Goal: Information Seeking & Learning: Learn about a topic

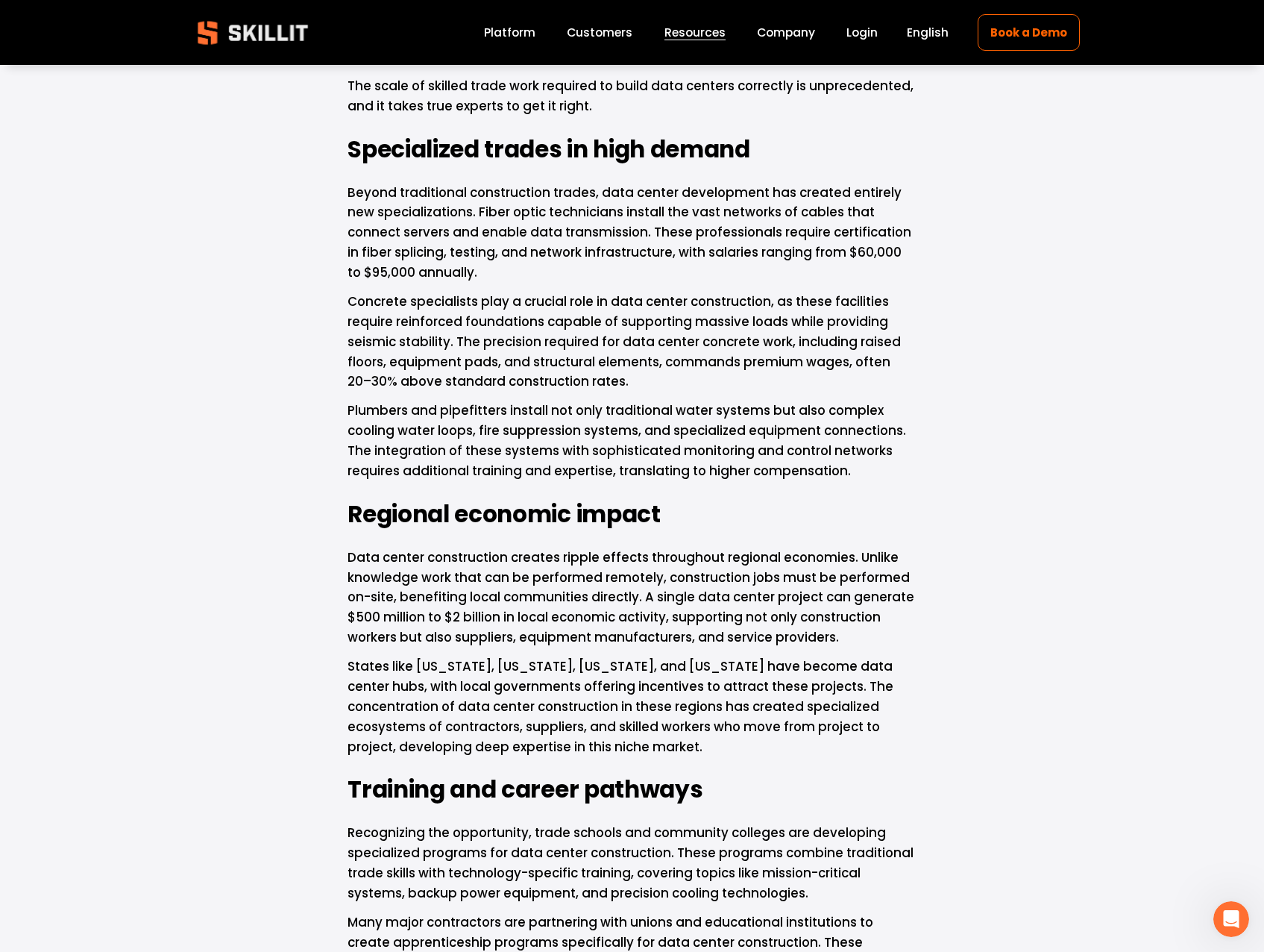
scroll to position [1608, 0]
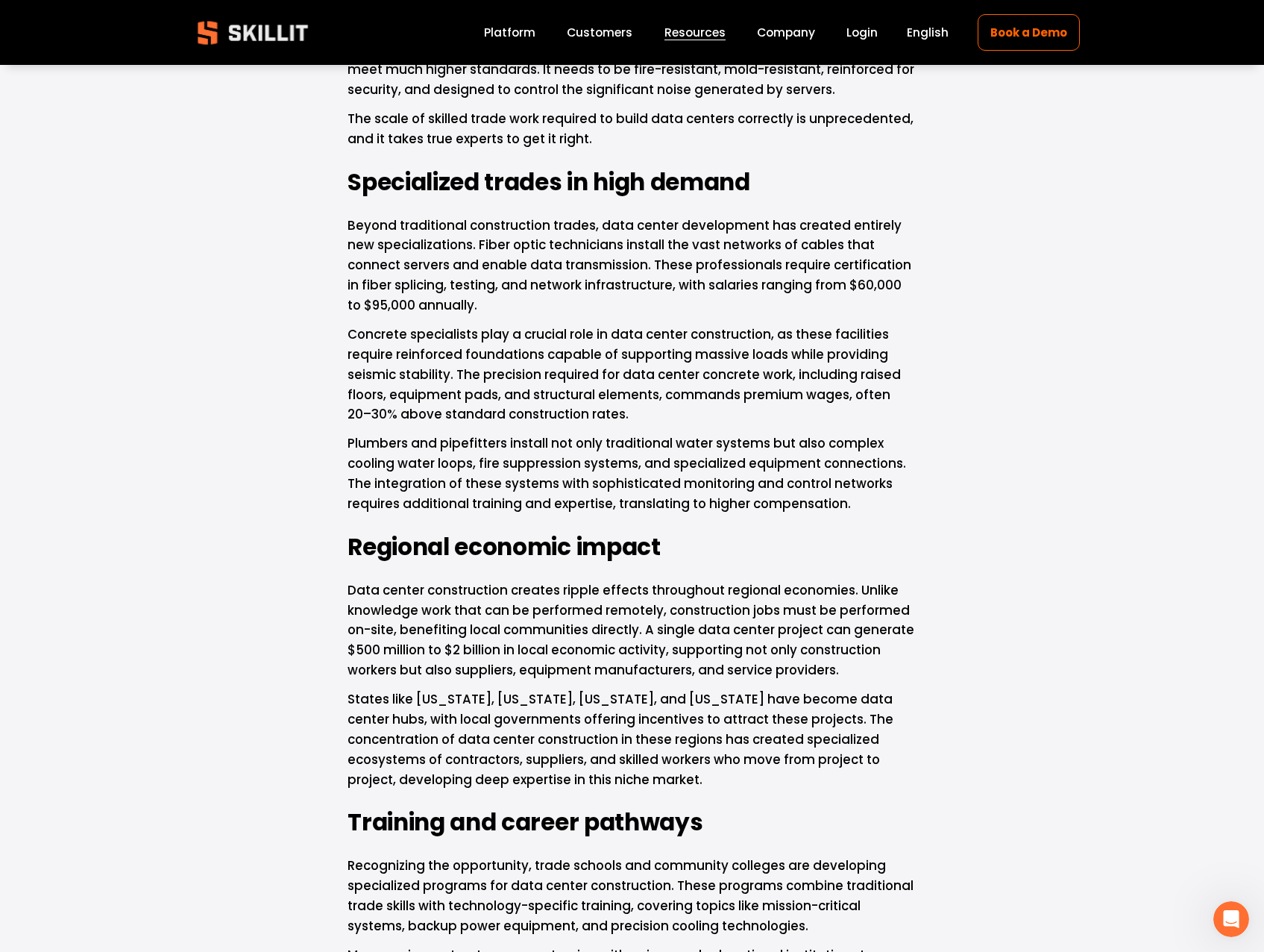
drag, startPoint x: 330, startPoint y: 192, endPoint x: 346, endPoint y: 215, distance: 28.0
click at [346, 215] on article "The hidden job opportunities in data center construction [DATE] Written By [PER…" at bounding box center [632, 315] width 1264 height 3698
drag, startPoint x: 346, startPoint y: 215, endPoint x: 338, endPoint y: 163, distance: 52.6
click at [338, 164] on div "While headlines focus on artificial intelligence potentially displacing knowled…" at bounding box center [632, 495] width 594 height 2917
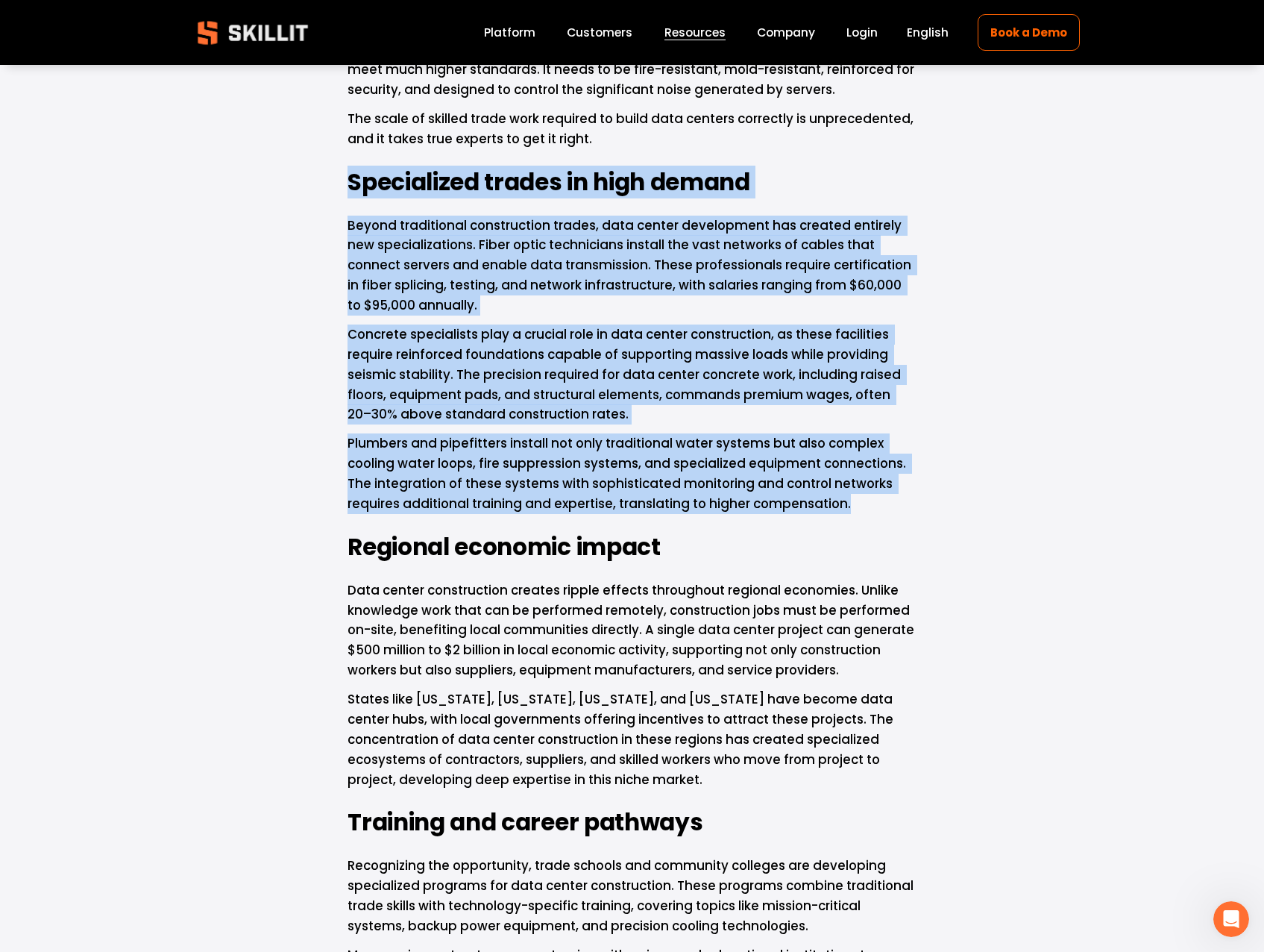
drag, startPoint x: 342, startPoint y: 159, endPoint x: 920, endPoint y: 495, distance: 668.6
click at [920, 495] on div "While headlines focus on artificial intelligence potentially displacing knowled…" at bounding box center [632, 495] width 594 height 2917
drag, startPoint x: 920, startPoint y: 495, endPoint x: 901, endPoint y: 473, distance: 29.1
click at [902, 472] on p "Plumbers and pipefitters install not only traditional water systems but also co…" at bounding box center [632, 473] width 569 height 80
click at [888, 488] on p "Plumbers and pipefitters install not only traditional water systems but also co…" at bounding box center [632, 473] width 569 height 80
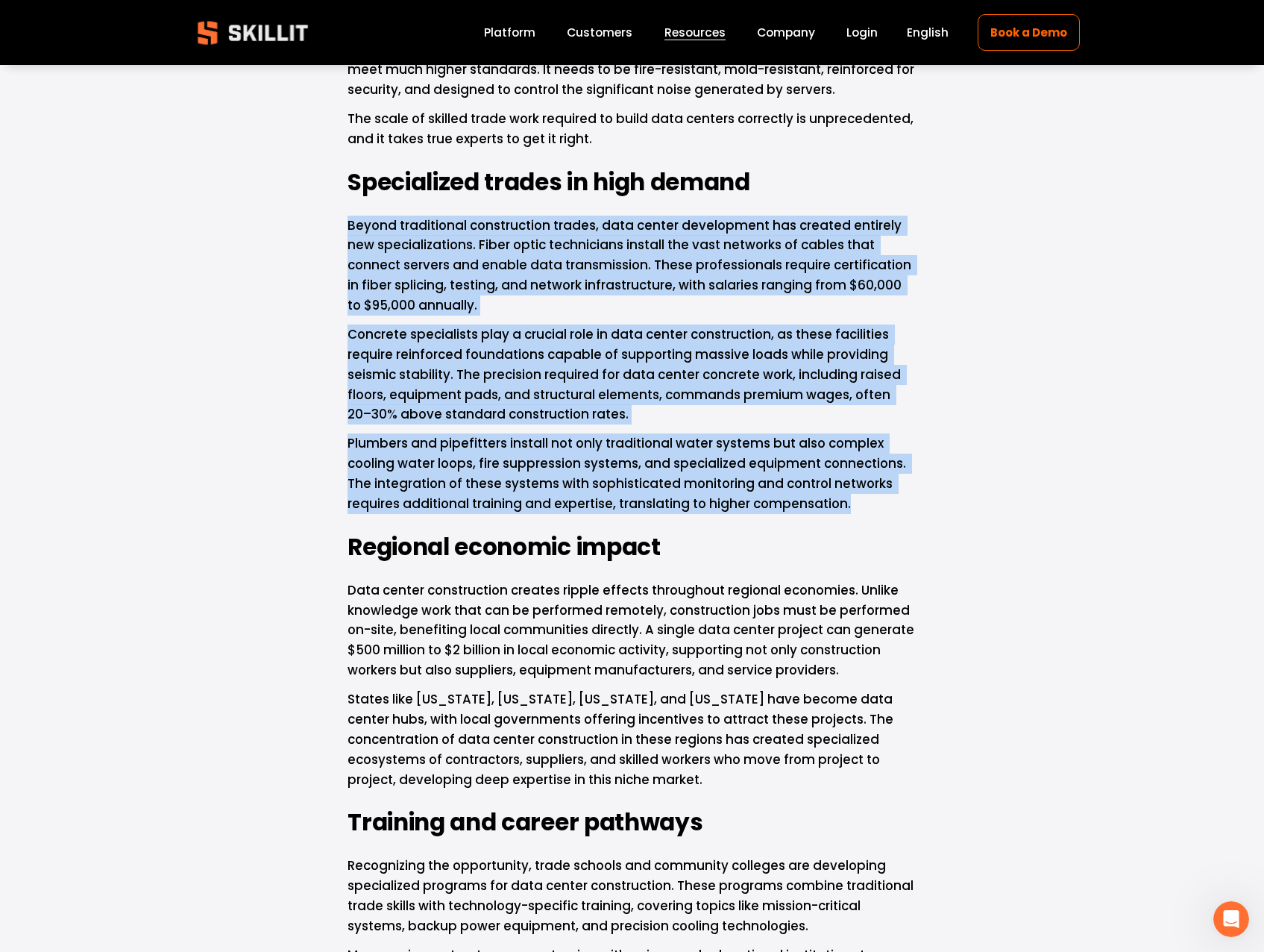
drag, startPoint x: 879, startPoint y: 481, endPoint x: 346, endPoint y: 202, distance: 601.6
click at [346, 202] on div "While headlines focus on artificial intelligence potentially displacing knowled…" at bounding box center [632, 495] width 594 height 2917
copy div "Loremi dolorsitame consectetura elitse, doei tempor incididuntu lab etdolor mag…"
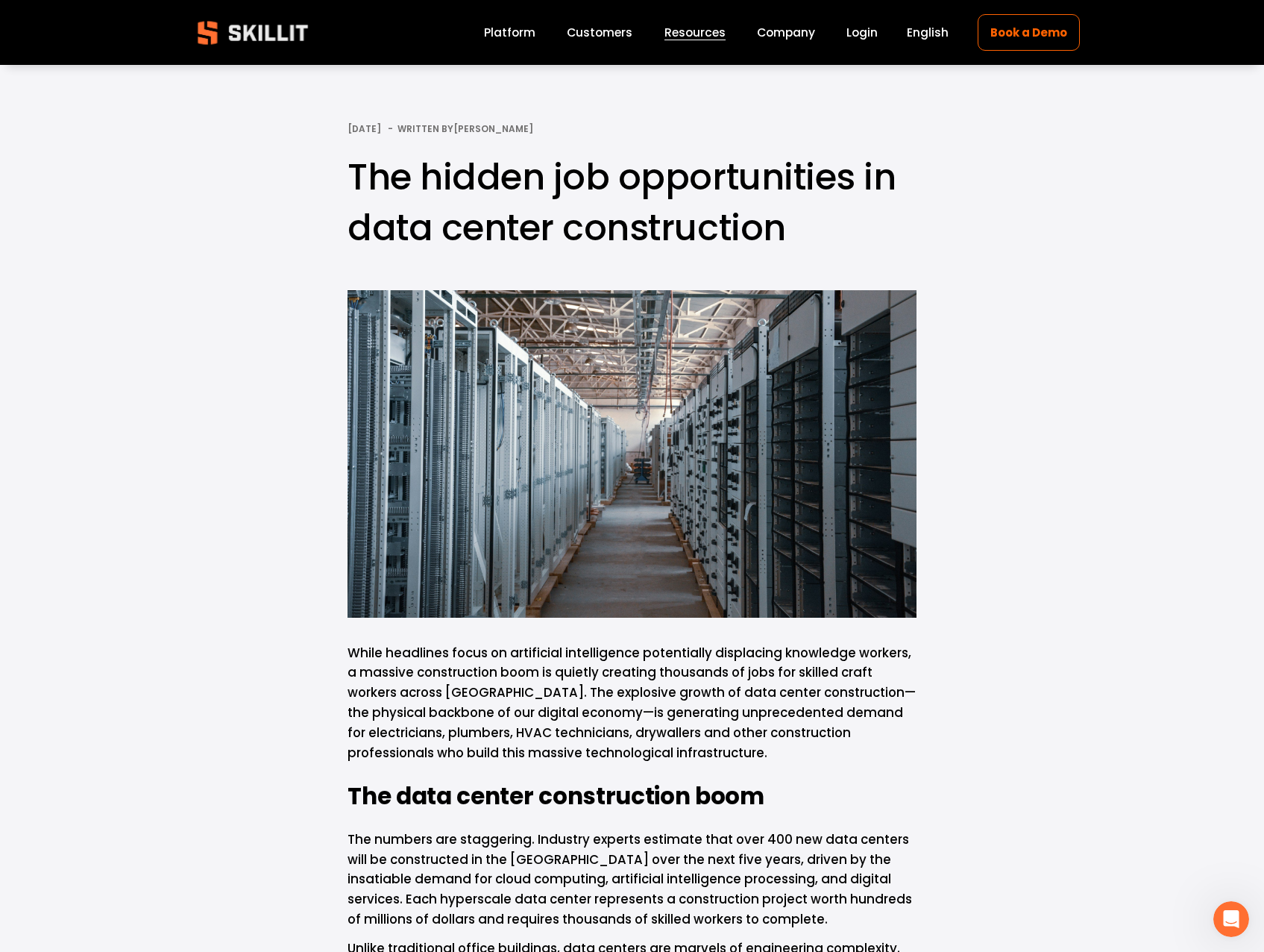
scroll to position [0, 0]
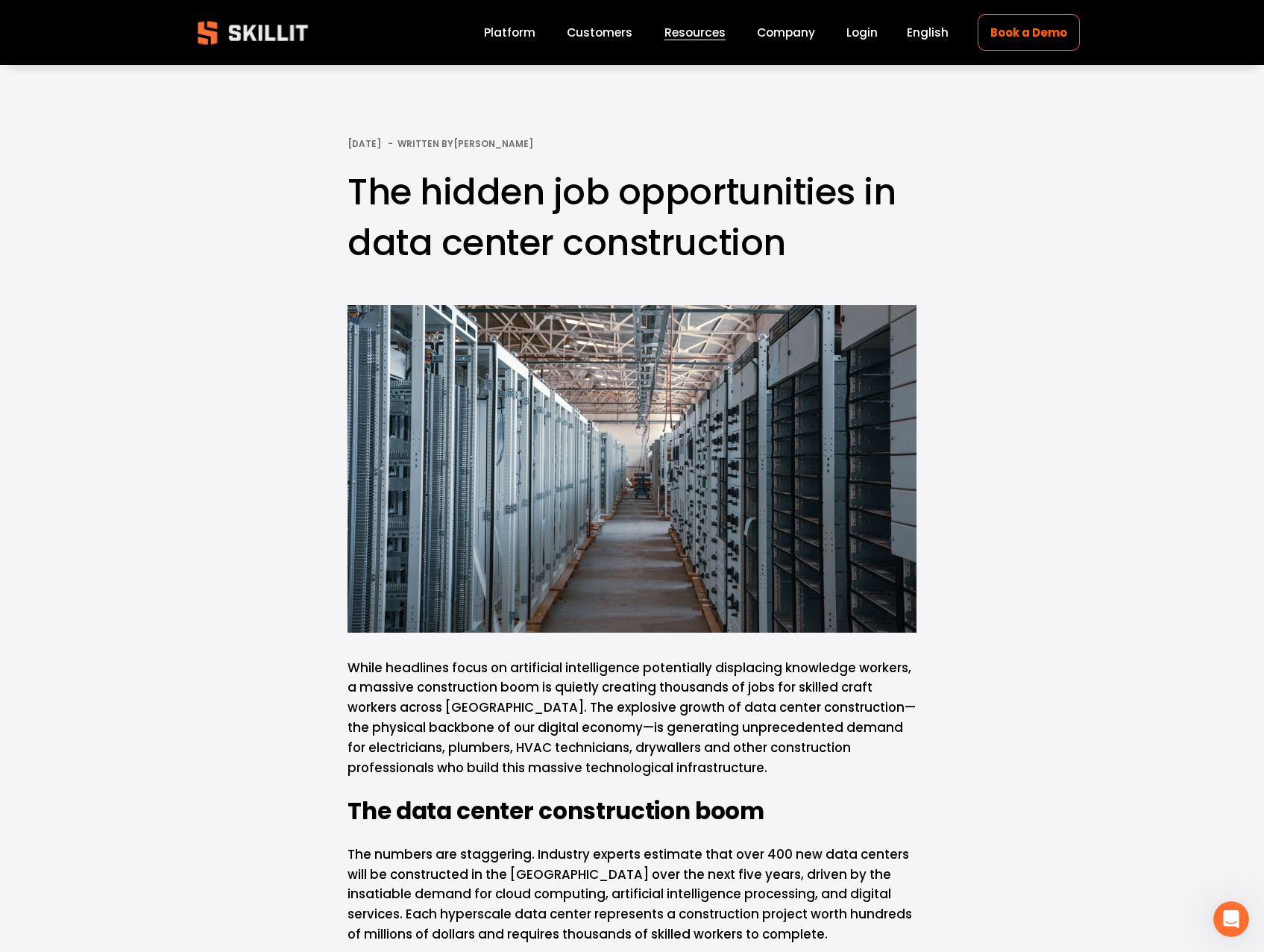
click at [596, 245] on h1 "The hidden job opportunities in data center construction" at bounding box center [632, 217] width 569 height 100
